Goal: Register for event/course

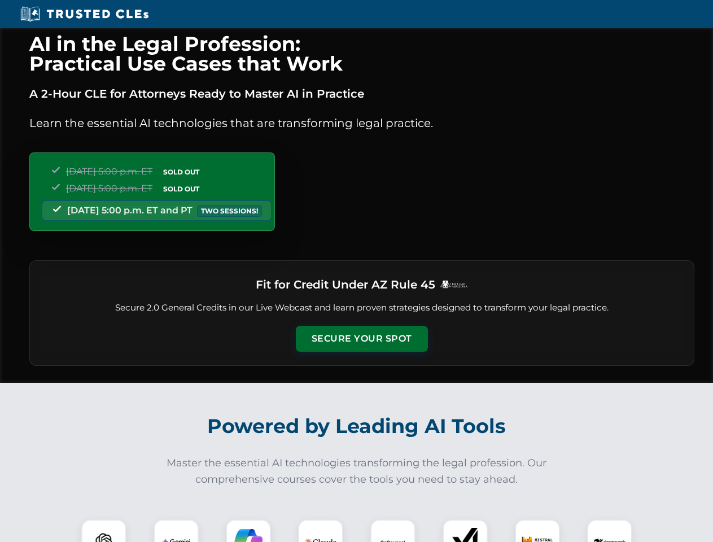
click at [361, 339] on button "Secure Your Spot" at bounding box center [362, 339] width 132 height 26
click at [104, 531] on img at bounding box center [104, 542] width 33 height 33
